Goal: Transaction & Acquisition: Purchase product/service

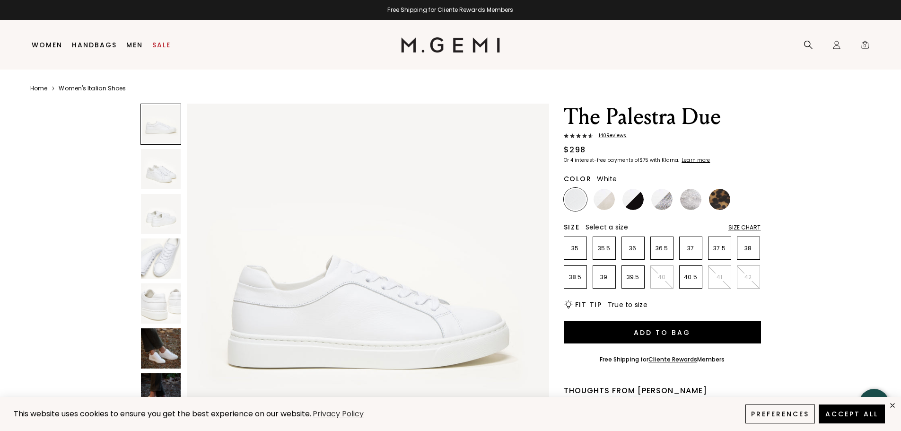
click at [155, 171] on img at bounding box center [161, 169] width 40 height 40
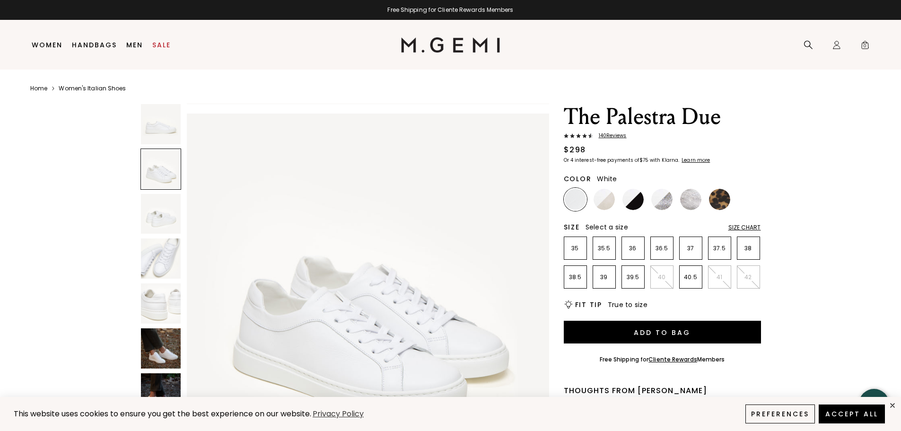
scroll to position [364, 0]
click at [164, 209] on img at bounding box center [161, 214] width 40 height 40
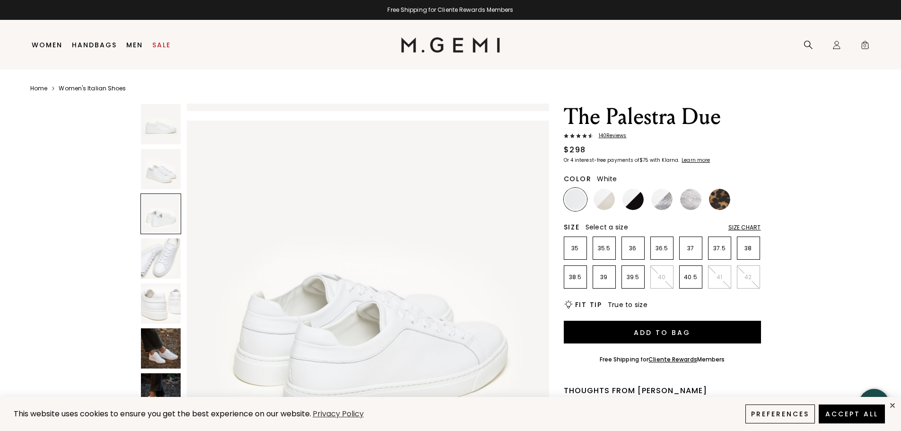
scroll to position [729, 0]
click at [167, 247] on img at bounding box center [161, 258] width 40 height 40
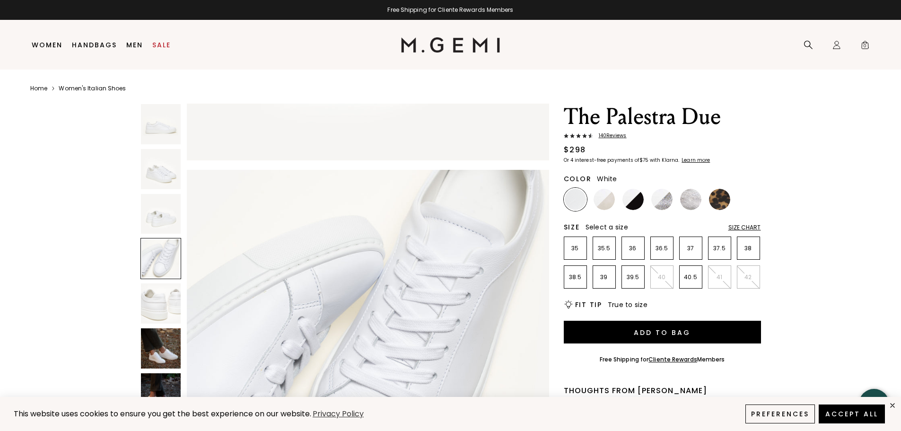
scroll to position [1093, 0]
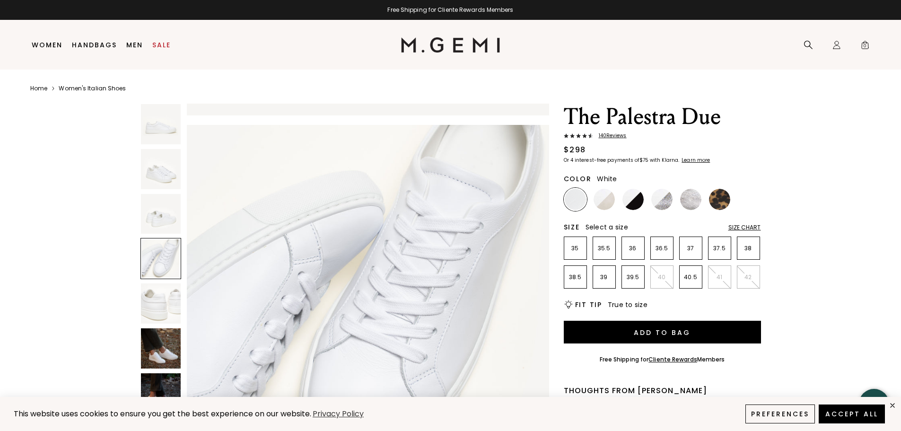
click at [166, 285] on img at bounding box center [161, 303] width 40 height 40
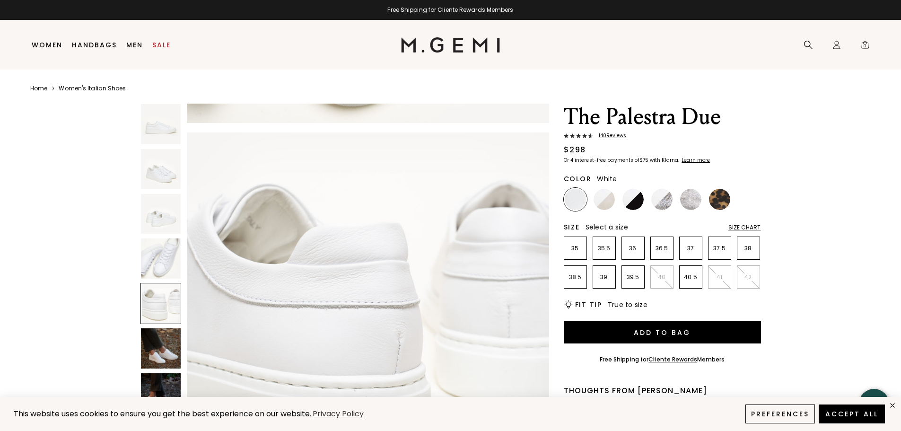
scroll to position [1458, 0]
click at [161, 343] on img at bounding box center [161, 348] width 40 height 40
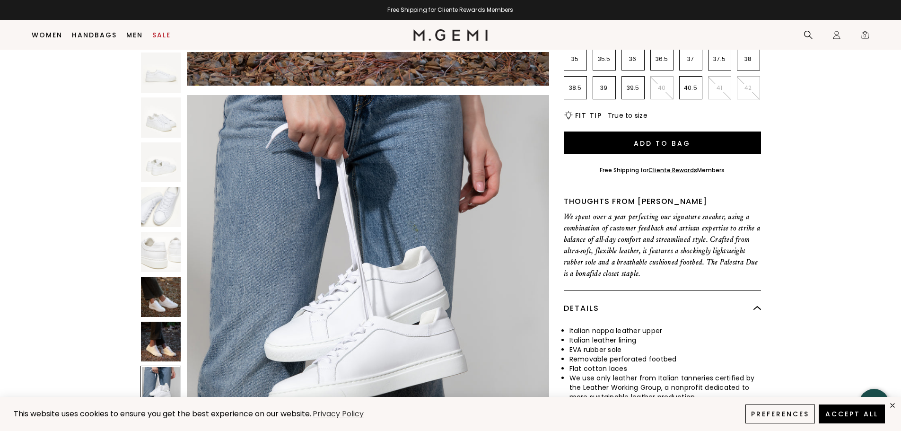
scroll to position [2560, 0]
